Goal: Task Accomplishment & Management: Complete application form

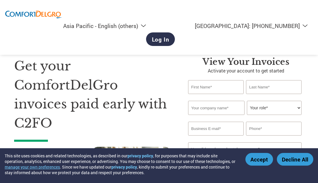
select select "en-AP"
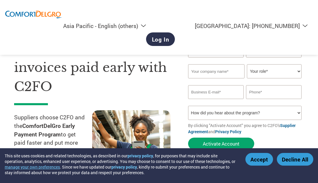
scroll to position [29, 0]
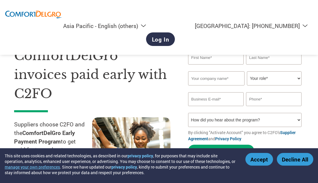
click at [215, 57] on input "text" at bounding box center [216, 58] width 56 height 14
click at [171, 95] on div "Get your ComfortDelGro invoices paid early with C2FO Suppliers choose C2FO and …" at bounding box center [96, 116] width 165 height 178
click at [218, 57] on input "text" at bounding box center [216, 58] width 56 height 14
type input "[PERSON_NAME]"
click at [273, 58] on input "text" at bounding box center [274, 58] width 56 height 14
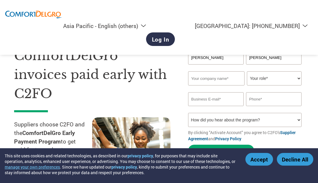
type input "[PERSON_NAME]"
click at [203, 80] on input "text" at bounding box center [216, 78] width 57 height 14
type input "E"
click at [298, 78] on select "Your role* CFO Controller Credit Manager Finance Director Treasurer CEO Preside…" at bounding box center [274, 78] width 55 height 14
select select "OTHER"
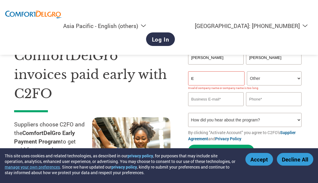
click at [247, 72] on select "Your role* CFO Controller Credit Manager Finance Director Treasurer CEO Preside…" at bounding box center [274, 78] width 55 height 14
click at [223, 97] on input "email" at bounding box center [216, 99] width 56 height 14
type input "[PERSON_NAME][DOMAIN_NAME][EMAIL_ADDRESS][DOMAIN_NAME]"
type input "83494531"
click at [298, 120] on select "How did you hear about the program? Received a letter Email Social Media Online…" at bounding box center [245, 120] width 114 height 14
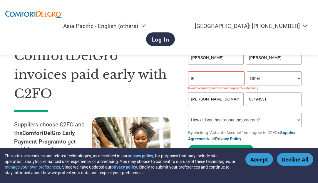
select select "Email"
click at [188, 114] on select "How did you hear about the program? Received a letter Email Social Media Online…" at bounding box center [245, 120] width 114 height 14
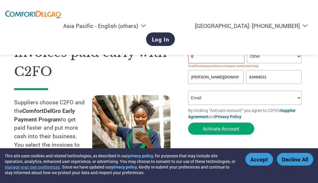
scroll to position [59, 0]
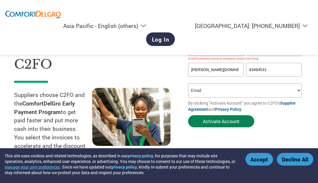
click at [226, 120] on button "Activate Account" at bounding box center [221, 121] width 66 height 12
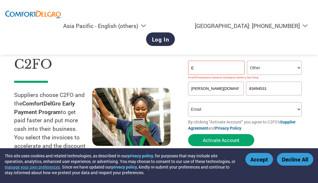
click at [220, 66] on input "E" at bounding box center [216, 68] width 57 height 14
type input "ELITEUS PRIVATE LIMITED"
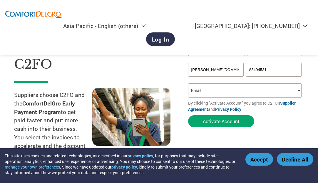
click at [173, 62] on div "Get your ComfortDelGro invoices paid early with C2FO Suppliers choose C2FO and …" at bounding box center [96, 87] width 165 height 178
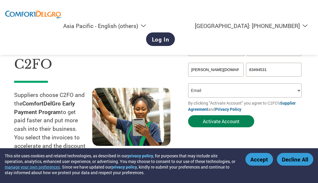
click at [244, 119] on button "Activate Account" at bounding box center [221, 121] width 66 height 12
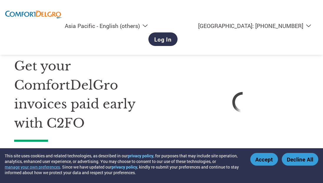
select select "en-AP"
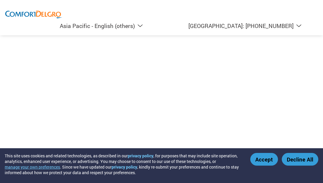
select select "en-AP"
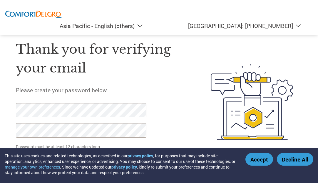
scroll to position [11, 0]
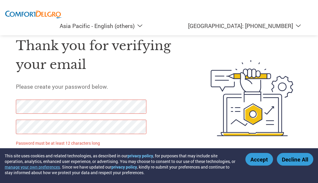
click at [181, 94] on div "Thank you for verifying your email Please create your password below. Password …" at bounding box center [102, 98] width 172 height 141
click at [164, 118] on div "Thank you for verifying your email Please create your password below. Password …" at bounding box center [102, 98] width 172 height 141
click at [260, 157] on button "Accept" at bounding box center [260, 159] width 28 height 13
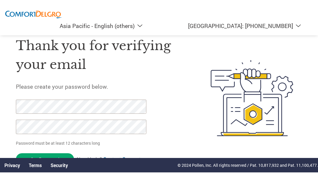
drag, startPoint x: 244, startPoint y: 166, endPoint x: 266, endPoint y: 163, distance: 21.3
click at [244, 166] on p "© 2024 Pollen, Inc. All rights reserved / Pat. 10,817,932 and Pat. 11,100,477." at bounding box center [248, 165] width 141 height 6
click at [169, 140] on div "Thank you for verifying your email Please create your password below. Password …" at bounding box center [102, 98] width 172 height 141
click at [167, 163] on div "Privacy Terms Security © 2024 Pollen, Inc. All rights reserved / Pat. 10,817,93…" at bounding box center [159, 165] width 318 height 14
click at [181, 119] on div "Thank you for verifying your email Please create your password below. Password …" at bounding box center [102, 98] width 172 height 141
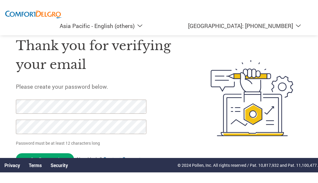
click at [98, 167] on div "Privacy Terms Security © 2024 Pollen, Inc. All rights reserved / Pat. 10,817,93…" at bounding box center [159, 165] width 318 height 14
click at [15, 166] on link "Privacy" at bounding box center [12, 165] width 16 height 6
click at [31, 166] on link "Terms" at bounding box center [35, 165] width 13 height 6
click at [65, 153] on input "Set Password" at bounding box center [45, 159] width 58 height 12
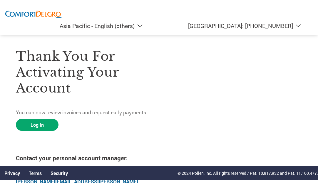
scroll to position [0, 0]
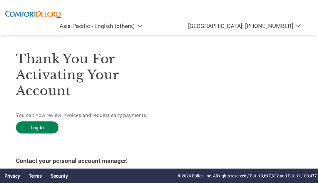
click at [45, 127] on link "Log In" at bounding box center [37, 127] width 43 height 12
